Goal: Check status: Check status

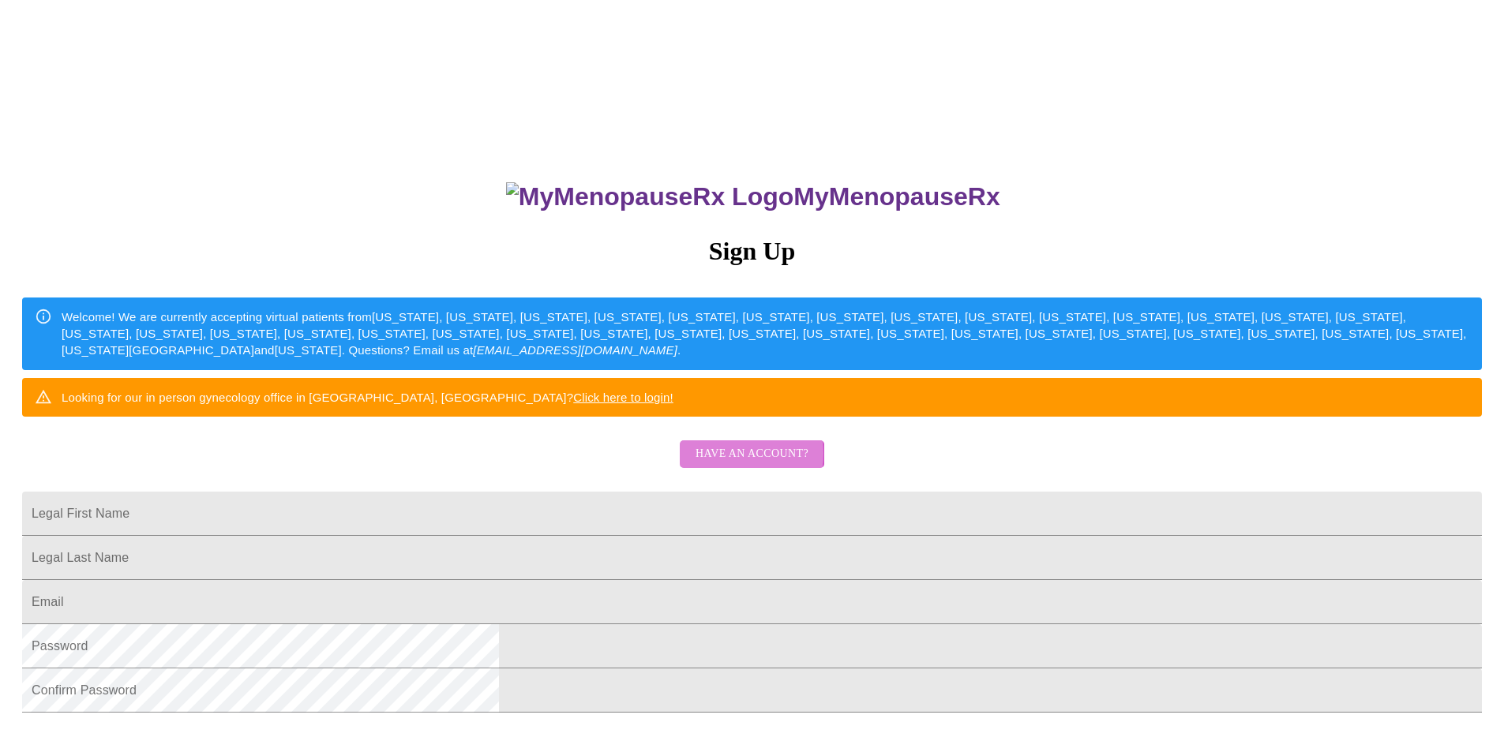
click at [716, 464] on span "Have an account?" at bounding box center [751, 454] width 113 height 20
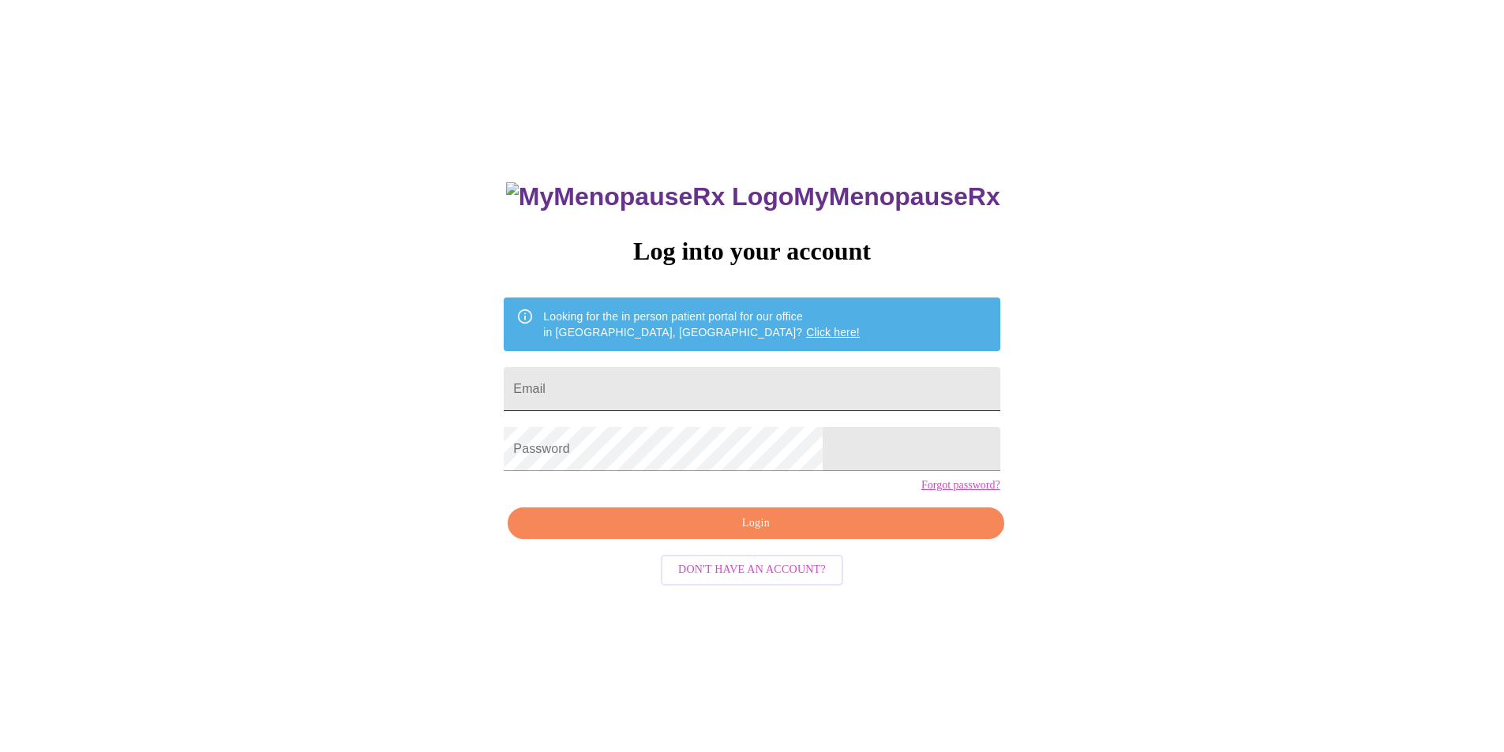
click at [609, 384] on input "Email" at bounding box center [752, 389] width 496 height 44
type input "[EMAIL_ADDRESS][DOMAIN_NAME]"
click at [762, 534] on span "Login" at bounding box center [755, 524] width 459 height 20
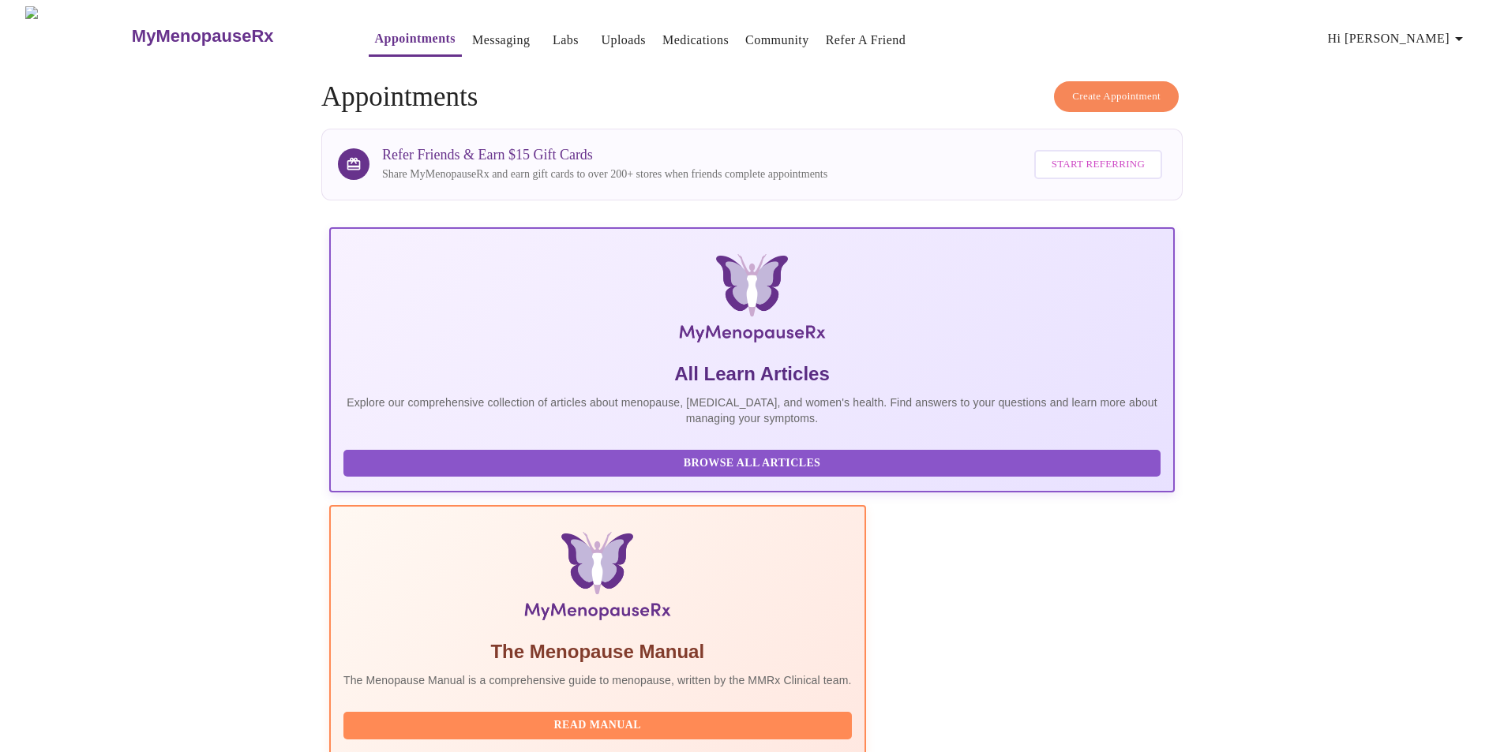
click at [553, 29] on link "Labs" at bounding box center [566, 40] width 26 height 22
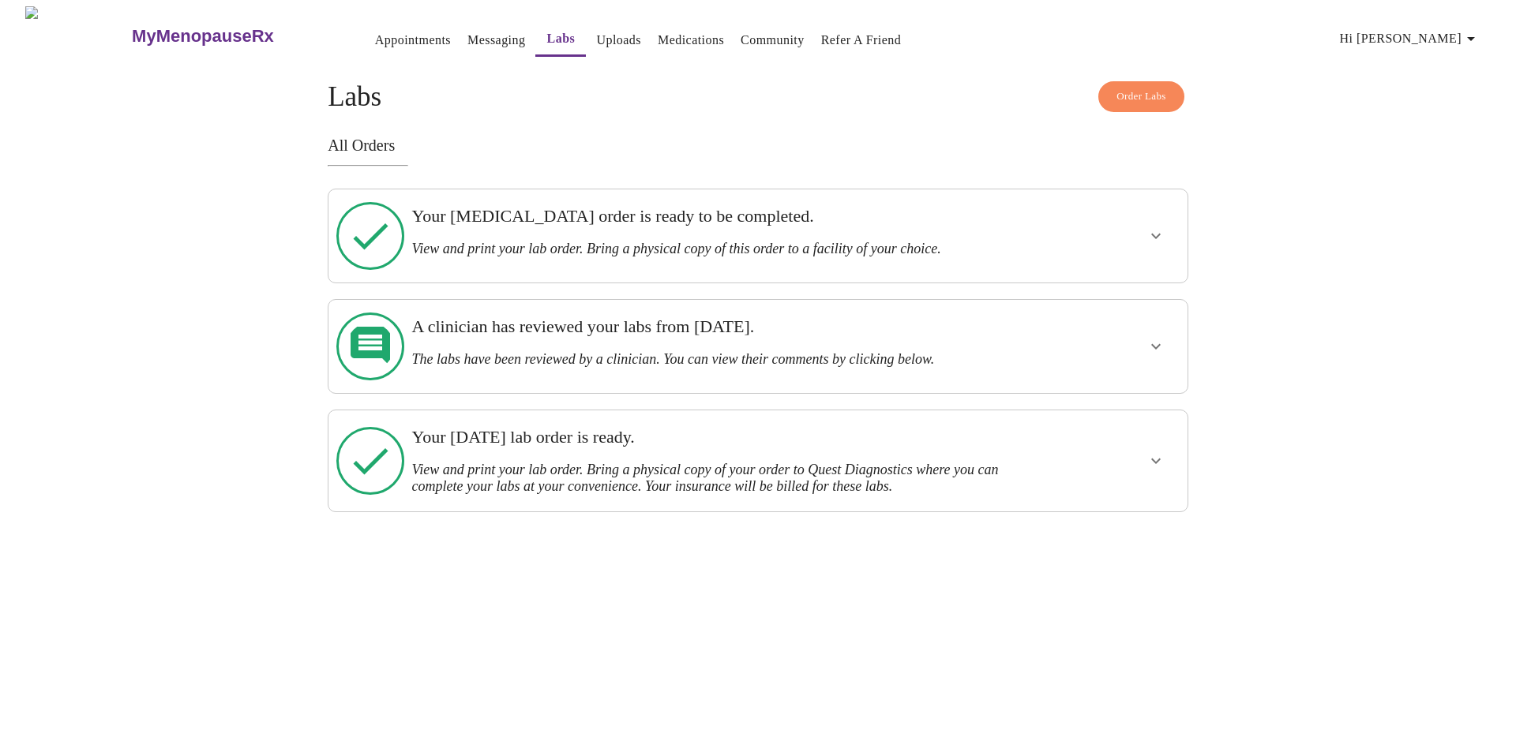
click at [548, 241] on h3 "View and print your lab order. Bring a physical copy of this order to a facilit…" at bounding box center [715, 249] width 609 height 17
click at [1155, 233] on icon "show more" at bounding box center [1155, 236] width 19 height 19
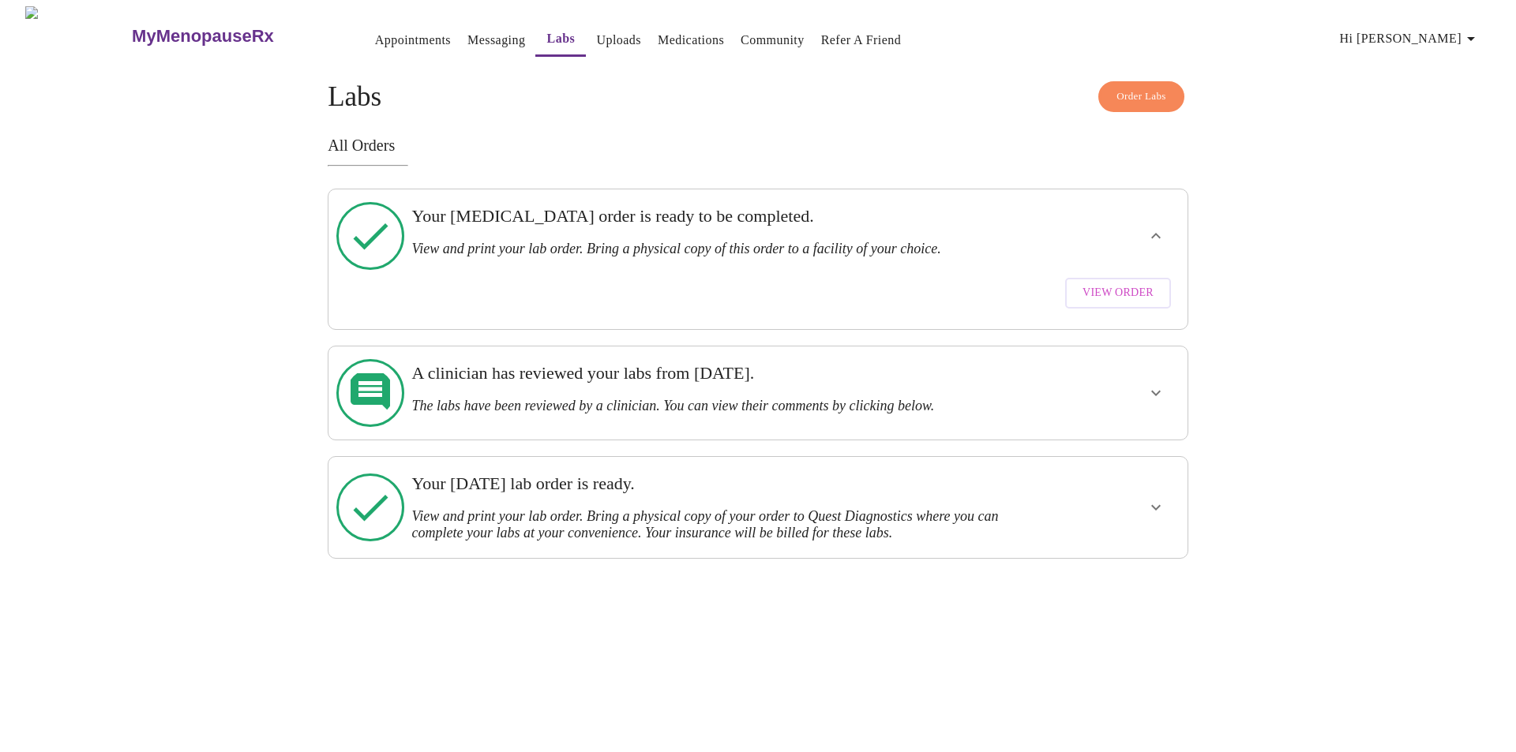
click at [1107, 283] on span "View Order" at bounding box center [1117, 293] width 71 height 20
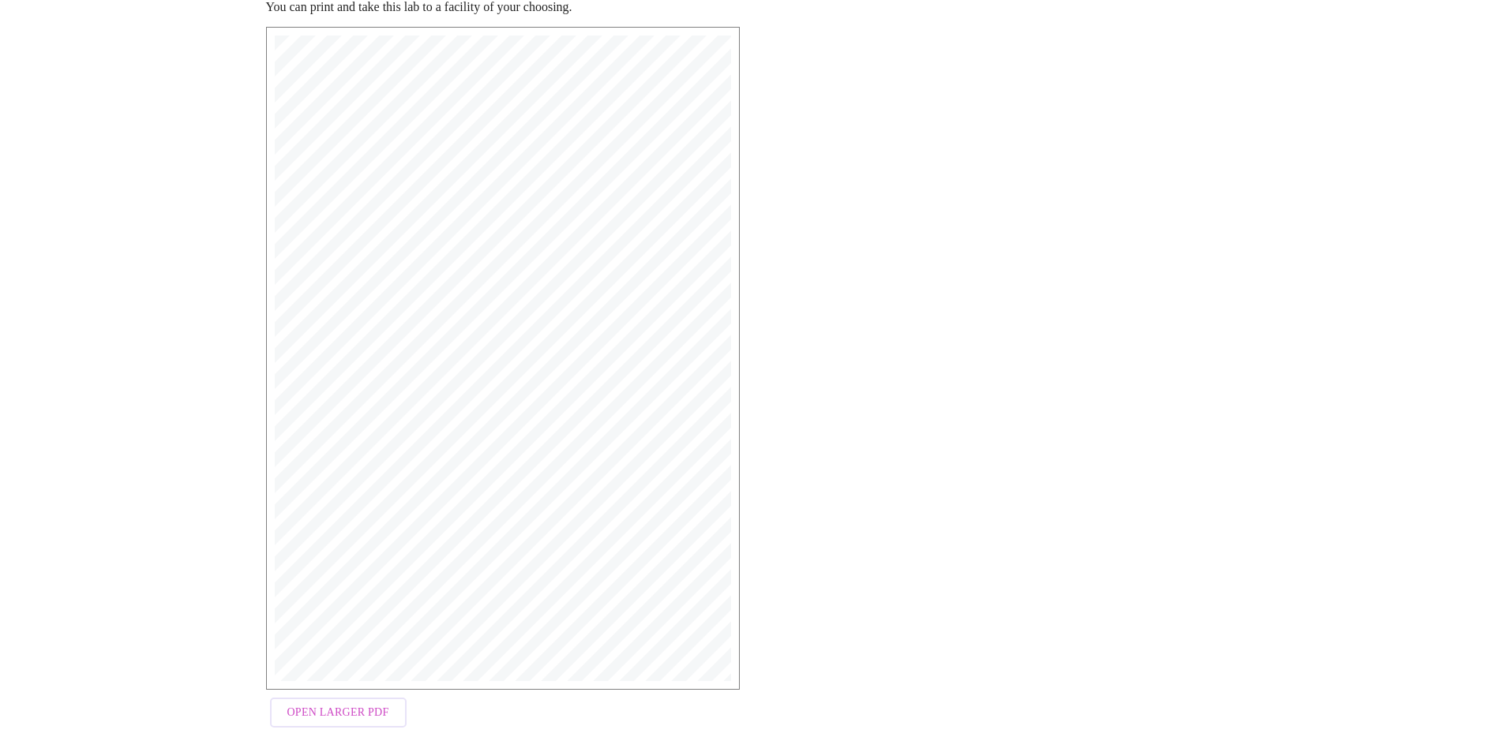
scroll to position [223, 0]
click at [324, 695] on span "Open Larger PDF" at bounding box center [338, 705] width 102 height 20
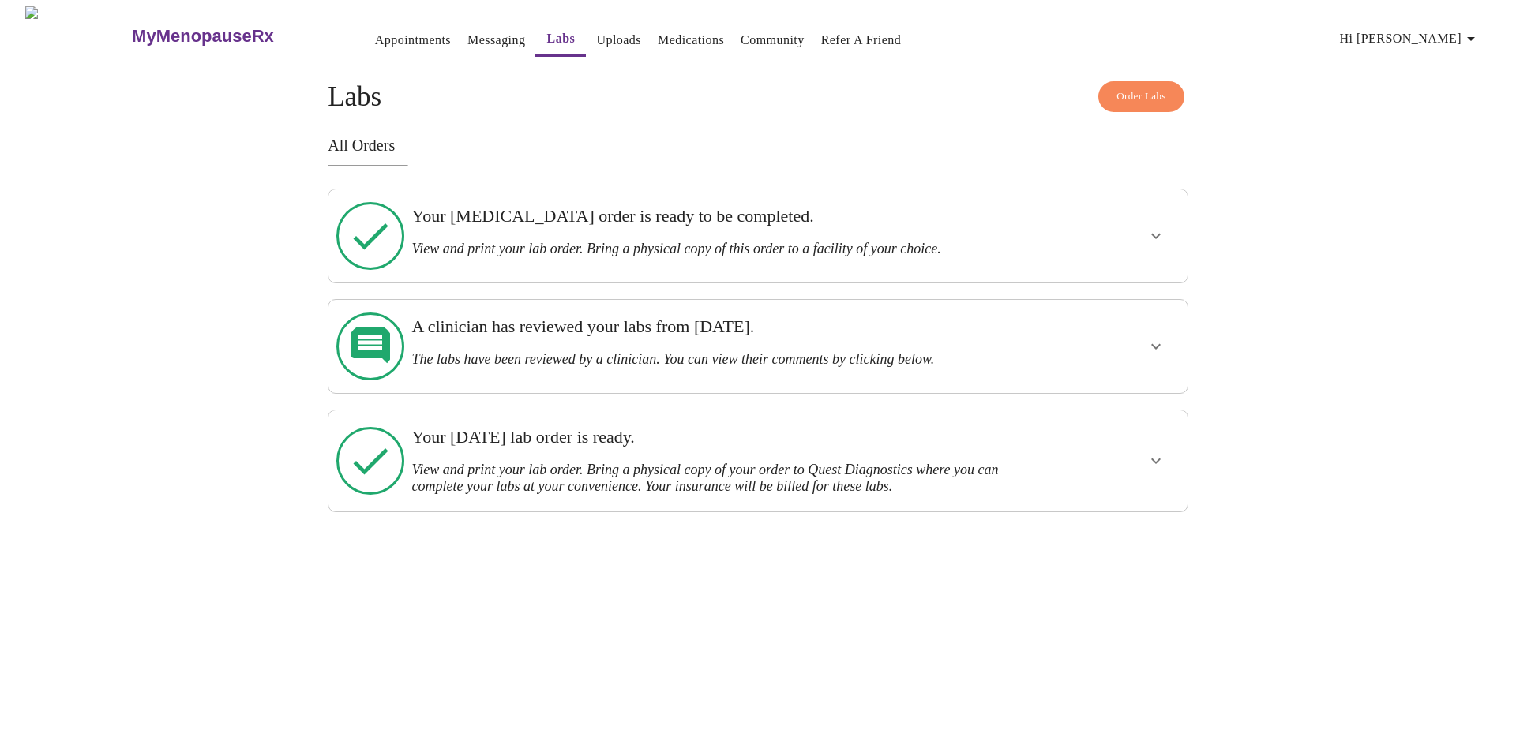
click at [1447, 31] on span "Hi [PERSON_NAME]" at bounding box center [1409, 39] width 141 height 22
click at [1426, 120] on li "Log out" at bounding box center [1444, 118] width 73 height 28
